Goal: Find specific page/section: Find specific page/section

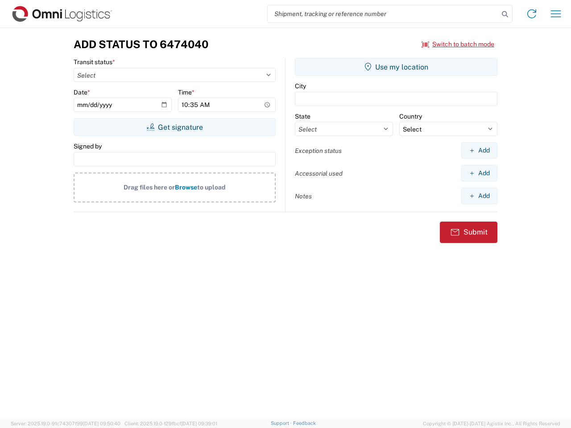
click at [383, 14] on input "search" at bounding box center [383, 13] width 231 height 17
click at [505, 14] on icon at bounding box center [504, 14] width 12 height 12
click at [531, 14] on icon at bounding box center [531, 14] width 14 height 14
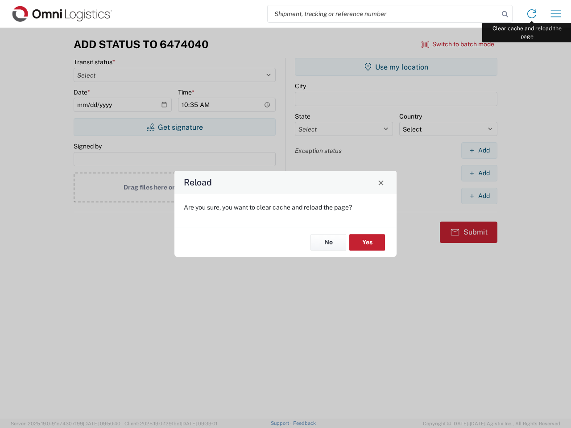
click at [556, 14] on div "Reload Are you sure, you want to clear cache and reload the page? No Yes" at bounding box center [285, 214] width 571 height 428
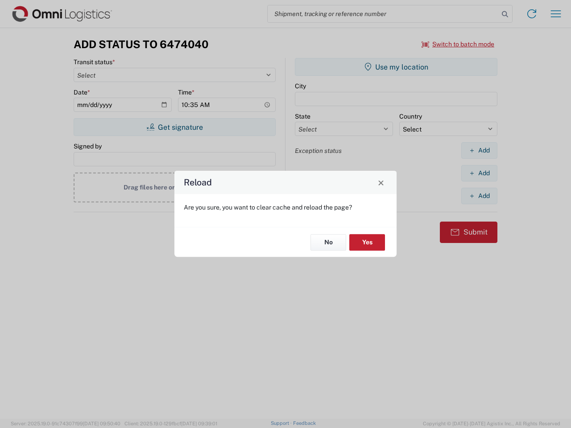
click at [458, 44] on div "Reload Are you sure, you want to clear cache and reload the page? No Yes" at bounding box center [285, 214] width 571 height 428
click at [174, 127] on div "Reload Are you sure, you want to clear cache and reload the page? No Yes" at bounding box center [285, 214] width 571 height 428
click at [396, 67] on div "Reload Are you sure, you want to clear cache and reload the page? No Yes" at bounding box center [285, 214] width 571 height 428
click at [479, 150] on div "Reload Are you sure, you want to clear cache and reload the page? No Yes" at bounding box center [285, 214] width 571 height 428
click at [479, 173] on div "Reload Are you sure, you want to clear cache and reload the page? No Yes" at bounding box center [285, 214] width 571 height 428
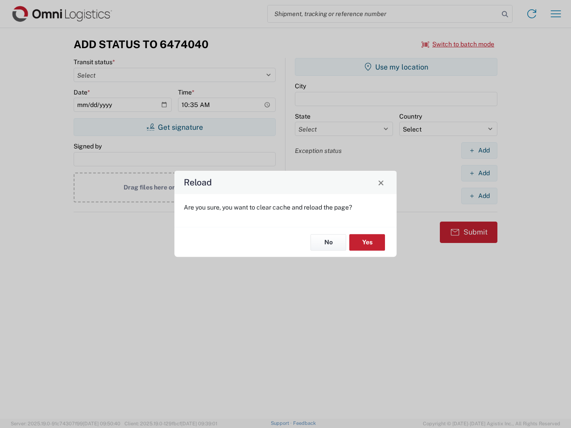
click at [479, 196] on div "Reload Are you sure, you want to clear cache and reload the page? No Yes" at bounding box center [285, 214] width 571 height 428
